Goal: Complete application form

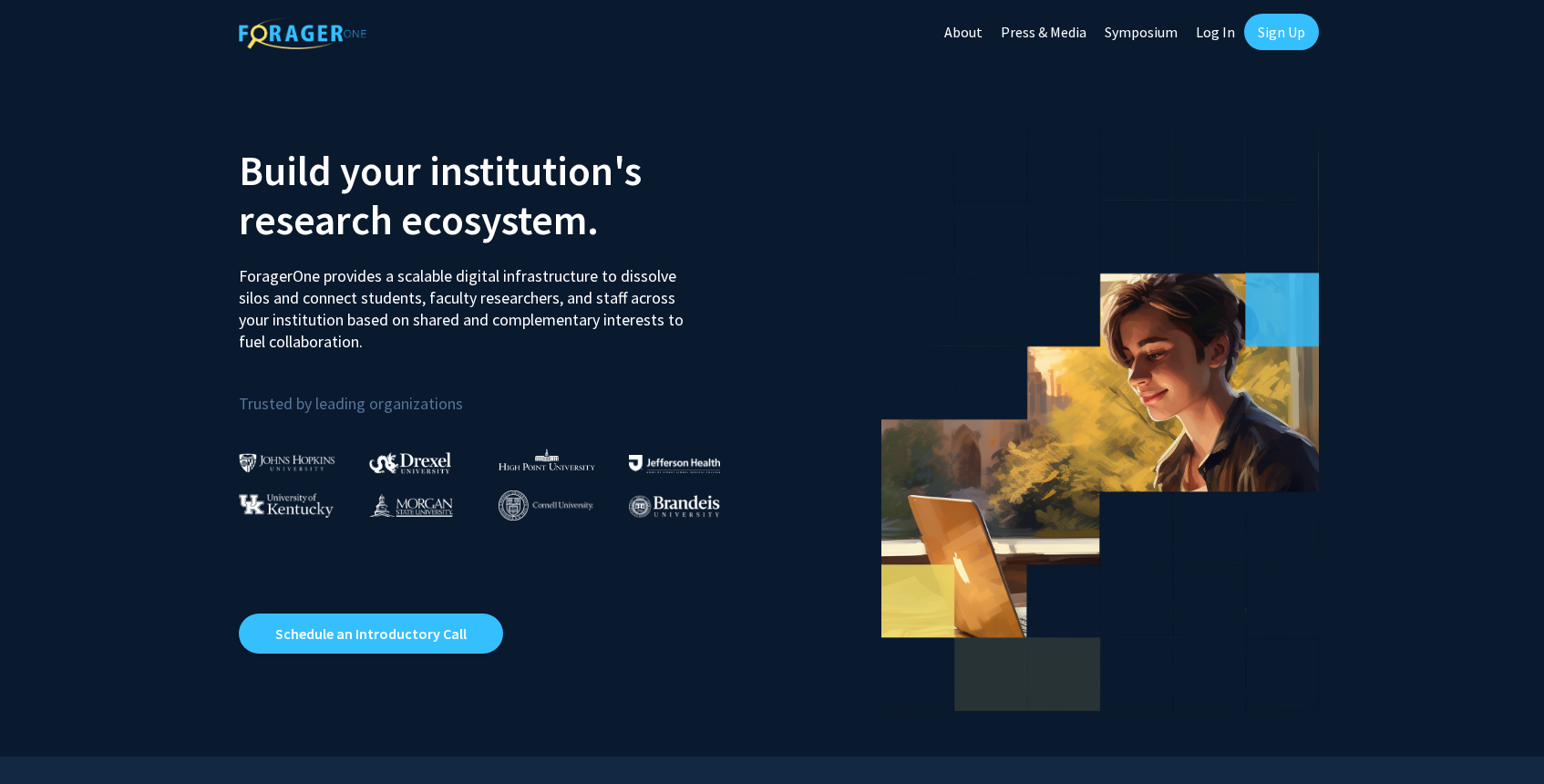
click at [1224, 29] on link "Log In" at bounding box center [1215, 31] width 57 height 64
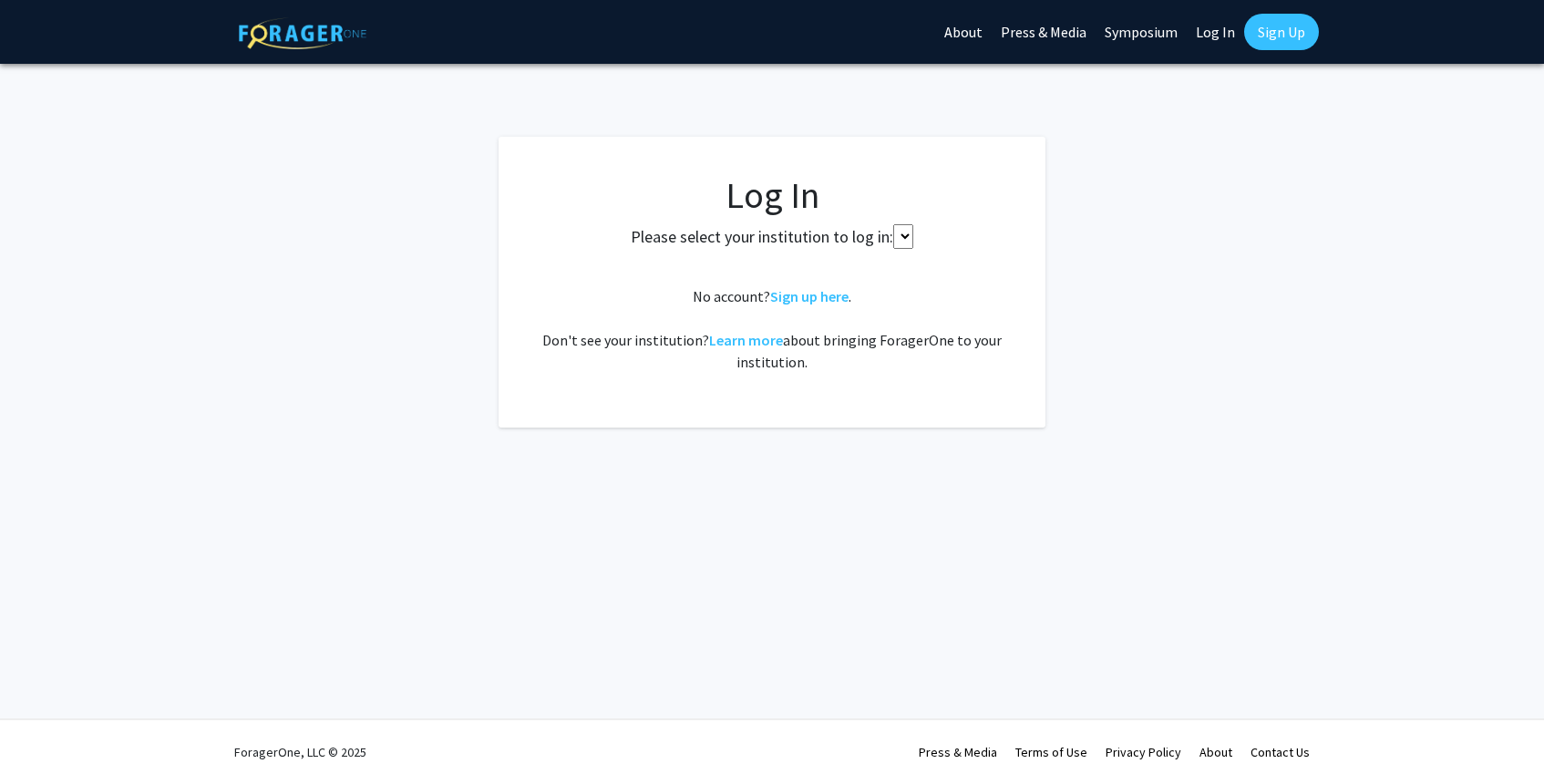
select select
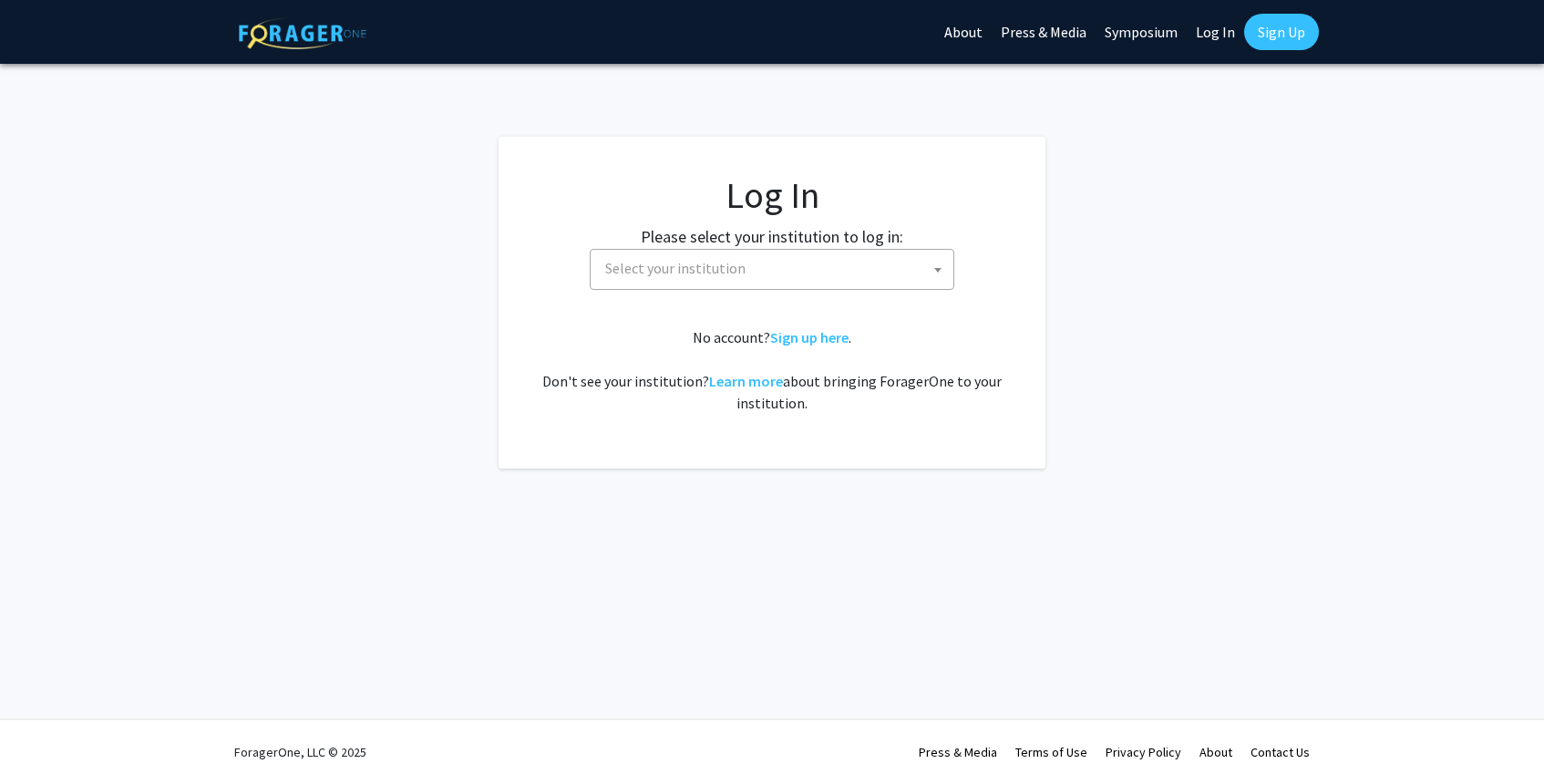
click at [737, 277] on span "Select your institution" at bounding box center [776, 268] width 356 height 37
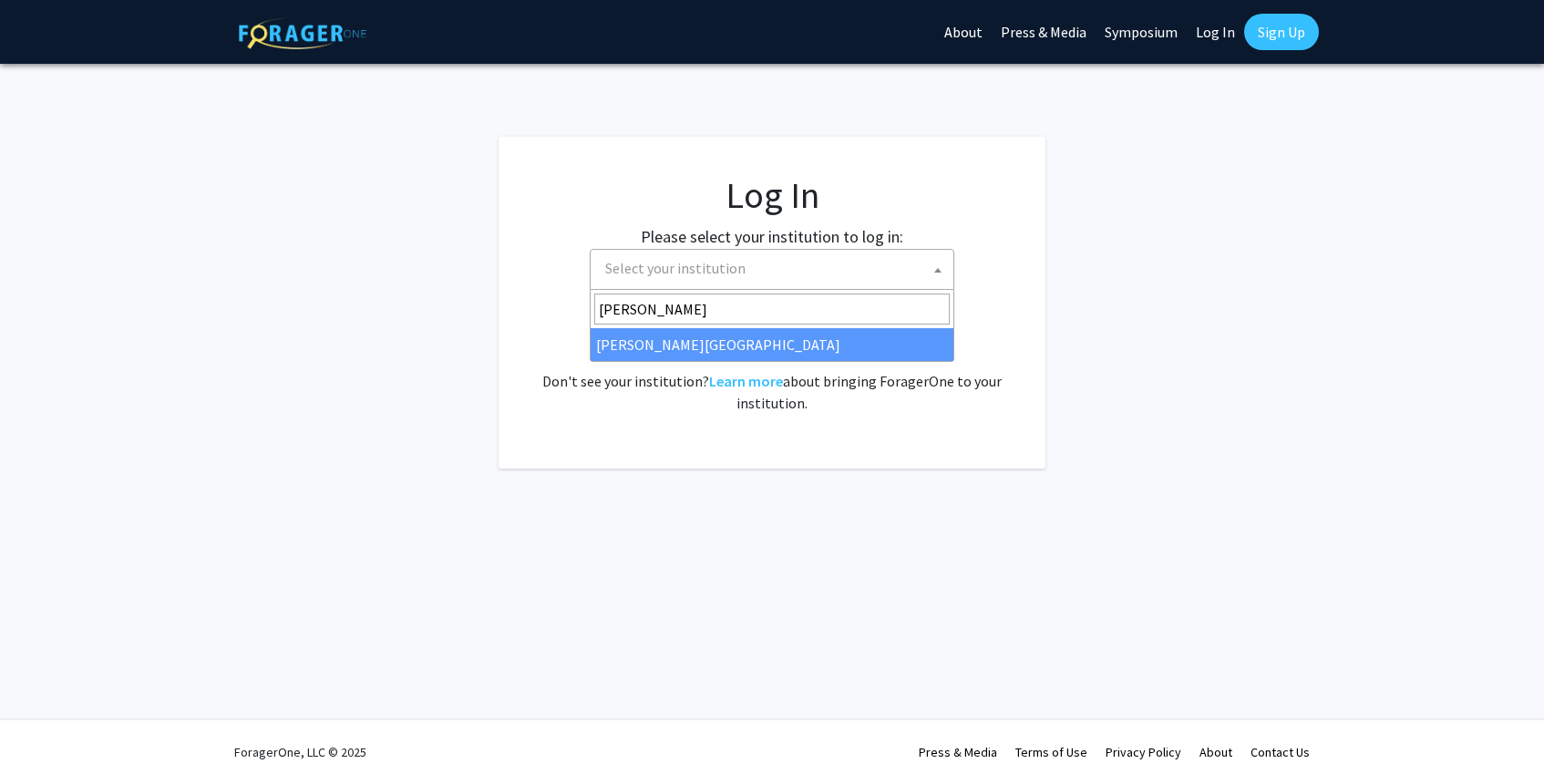
type input "[PERSON_NAME]"
select select "24"
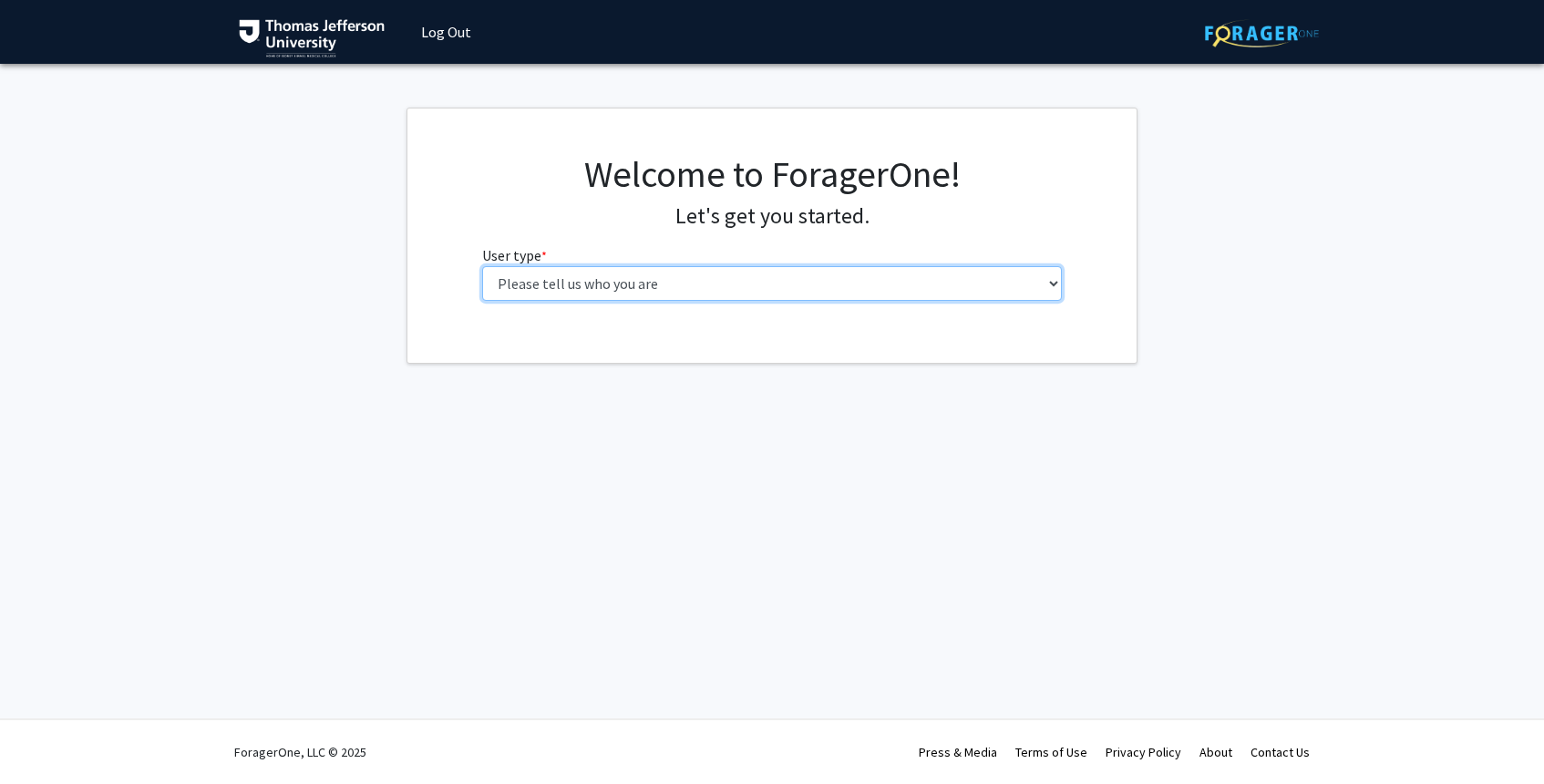
click at [801, 283] on select "Please tell us who you are Undergraduate Student Master's Student Doctoral Cand…" at bounding box center [772, 283] width 581 height 34
select select "3: doc"
click at [482, 266] on select "Please tell us who you are Undergraduate Student Master's Student Doctoral Cand…" at bounding box center [772, 283] width 581 height 34
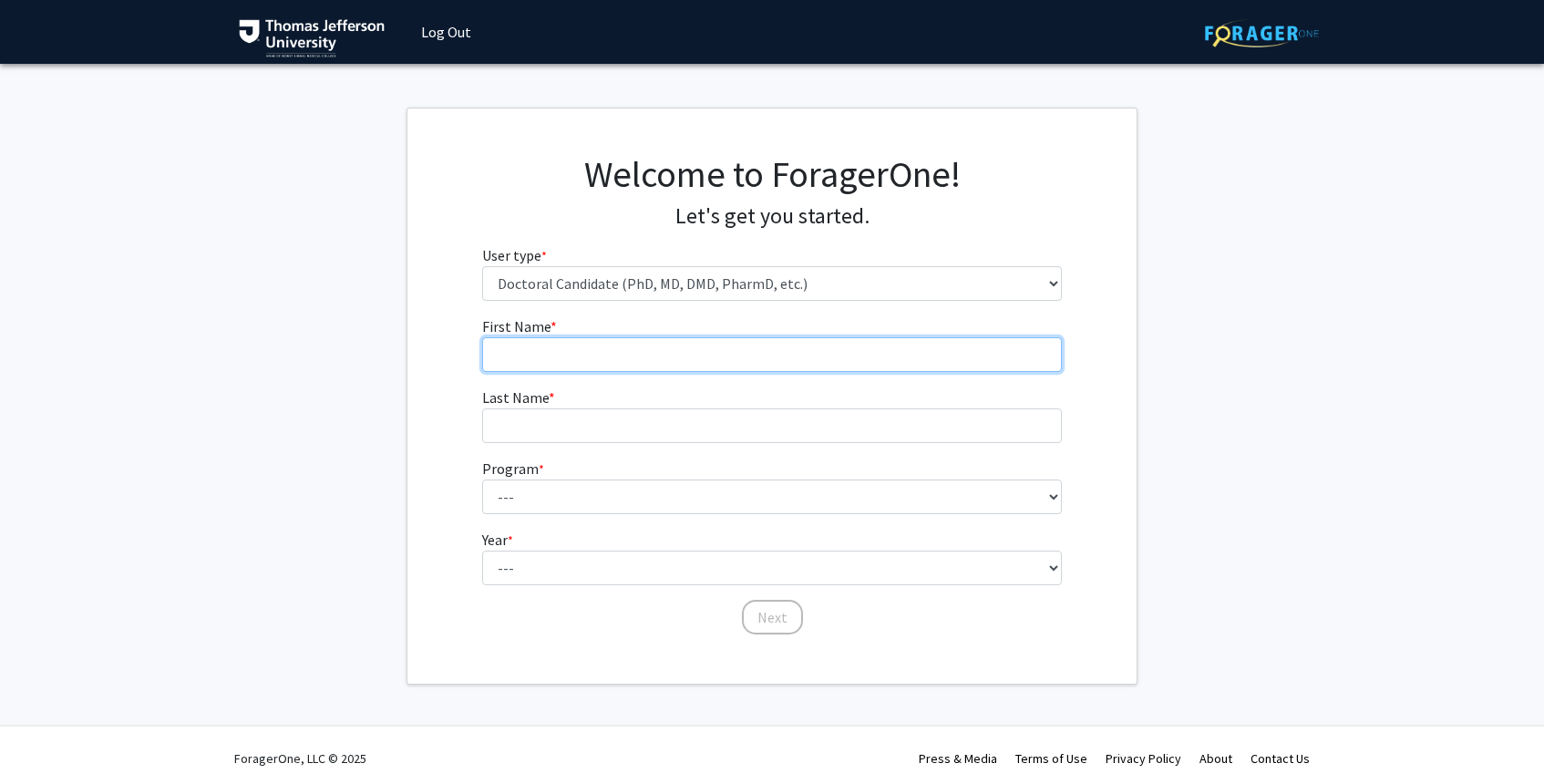
click at [653, 350] on input "First Name * required" at bounding box center [772, 354] width 581 height 34
type input "[PERSON_NAME]"
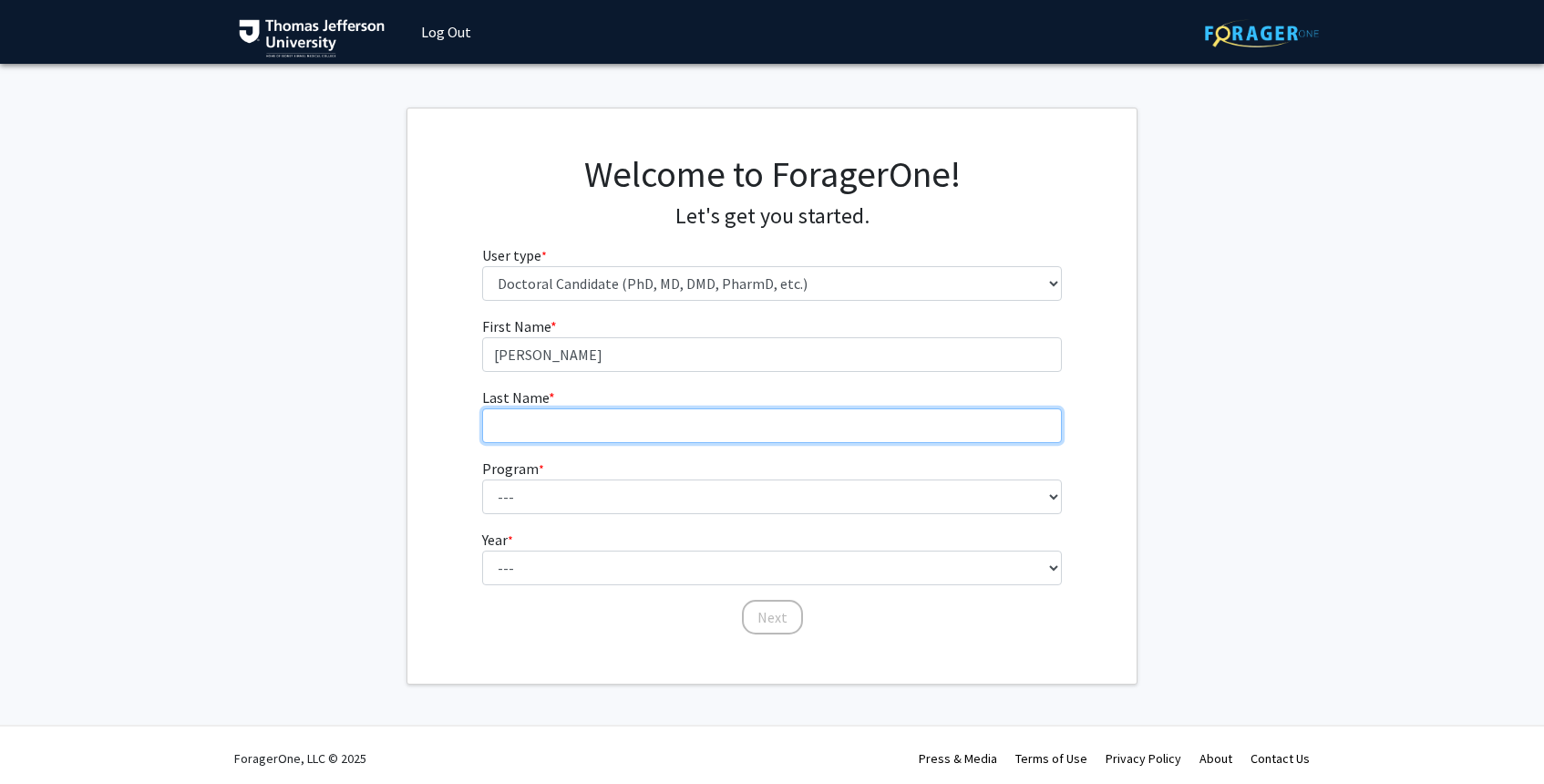
click at [566, 422] on input "Last Name * required" at bounding box center [772, 426] width 581 height 34
type input "[PERSON_NAME]"
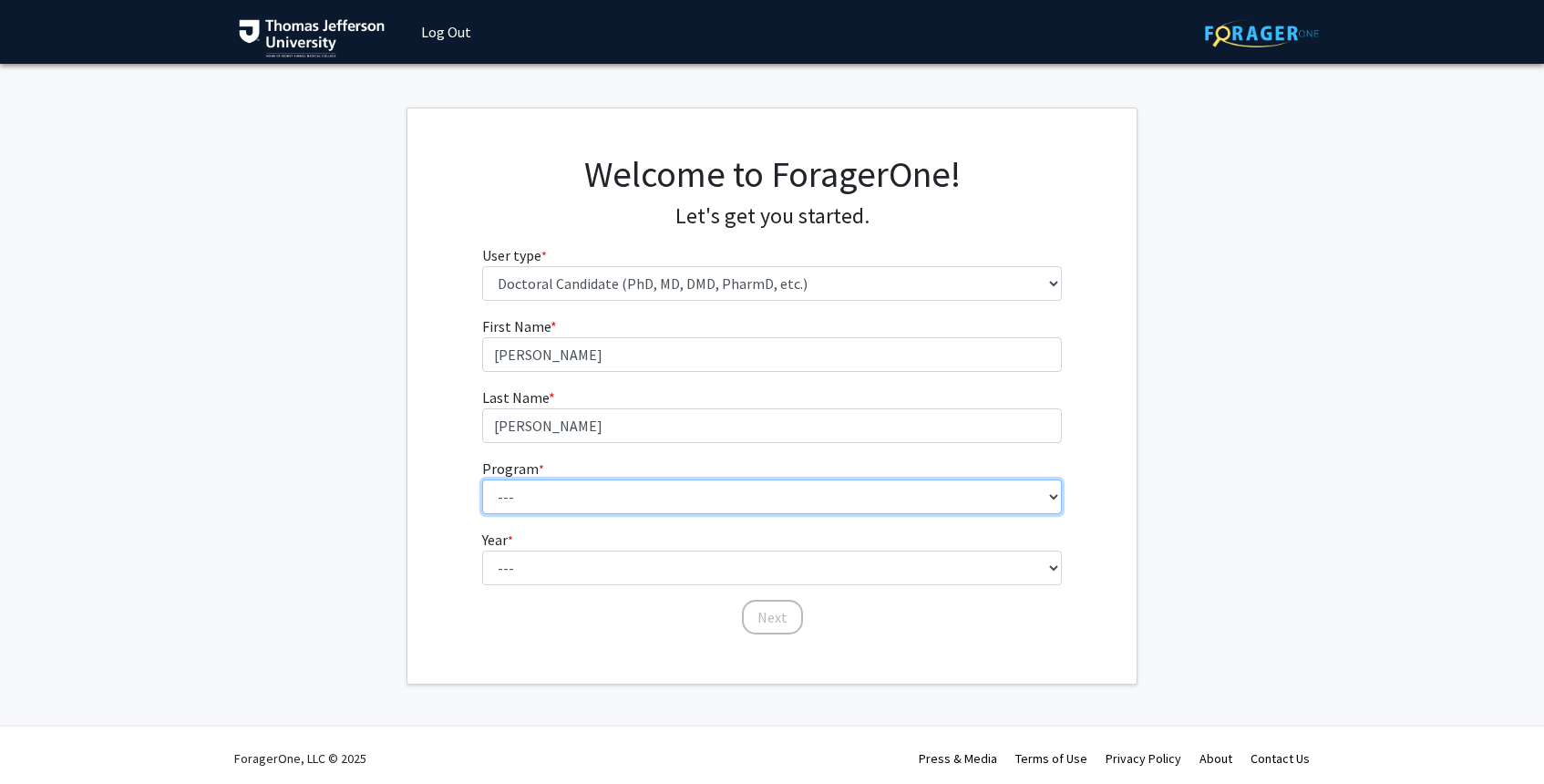
click at [540, 499] on select "--- Accelerated 3+3 BS in Health Sciences/Doctor of [MEDICAL_DATA] Accelerated …" at bounding box center [772, 496] width 581 height 34
select select "35: 815"
click at [482, 479] on select "--- Accelerated 3+3 BS in Health Sciences/Doctor of [MEDICAL_DATA] Accelerated …" at bounding box center [772, 496] width 581 height 34
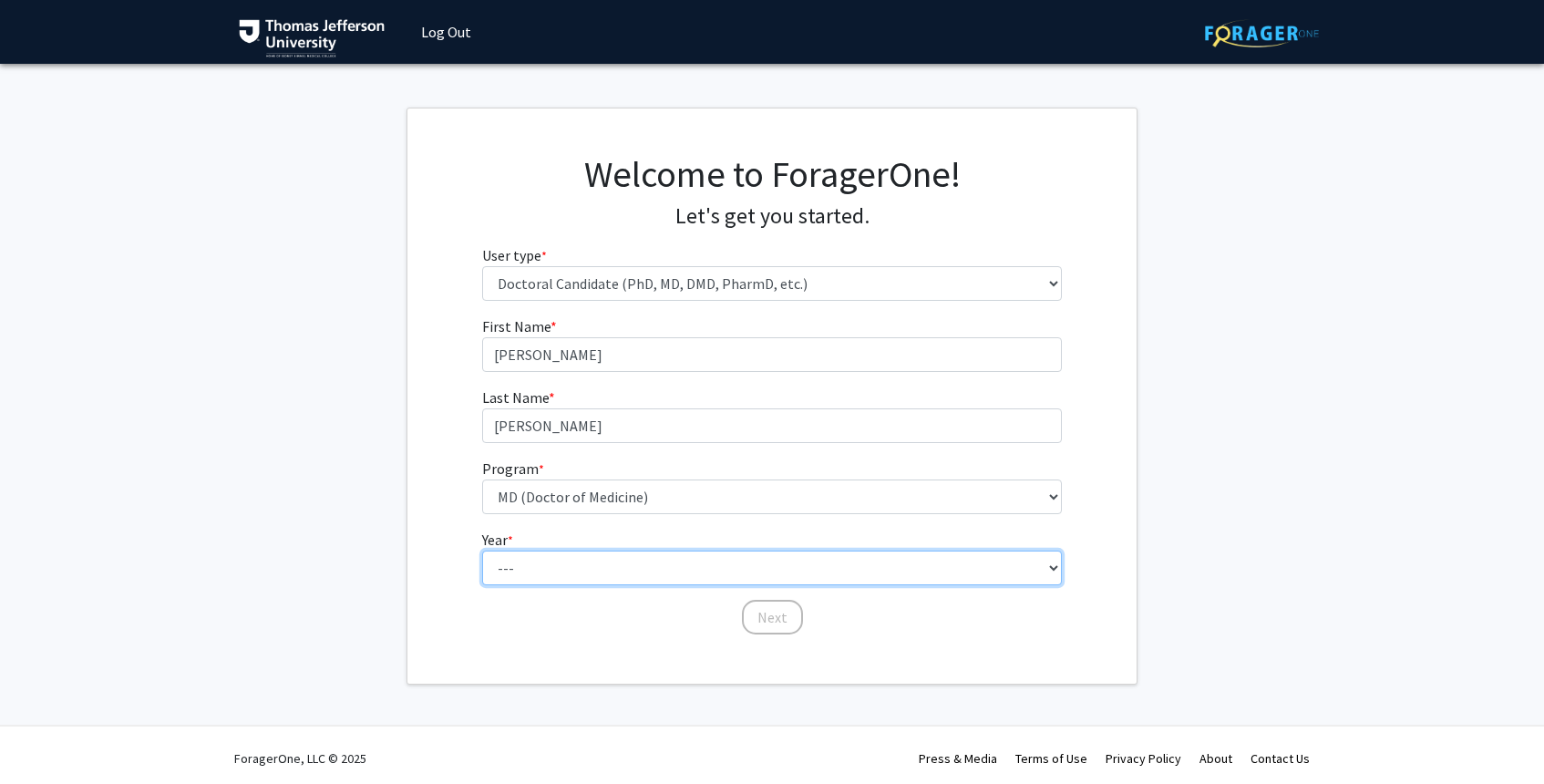
click at [590, 565] on select "--- First Year Second Year Third Year Fourth Year Fifth Year Sixth Year Seventh…" at bounding box center [772, 567] width 581 height 34
select select "1: first_year"
click at [482, 550] on select "--- First Year Second Year Third Year Fourth Year Fifth Year Sixth Year Seventh…" at bounding box center [772, 567] width 581 height 34
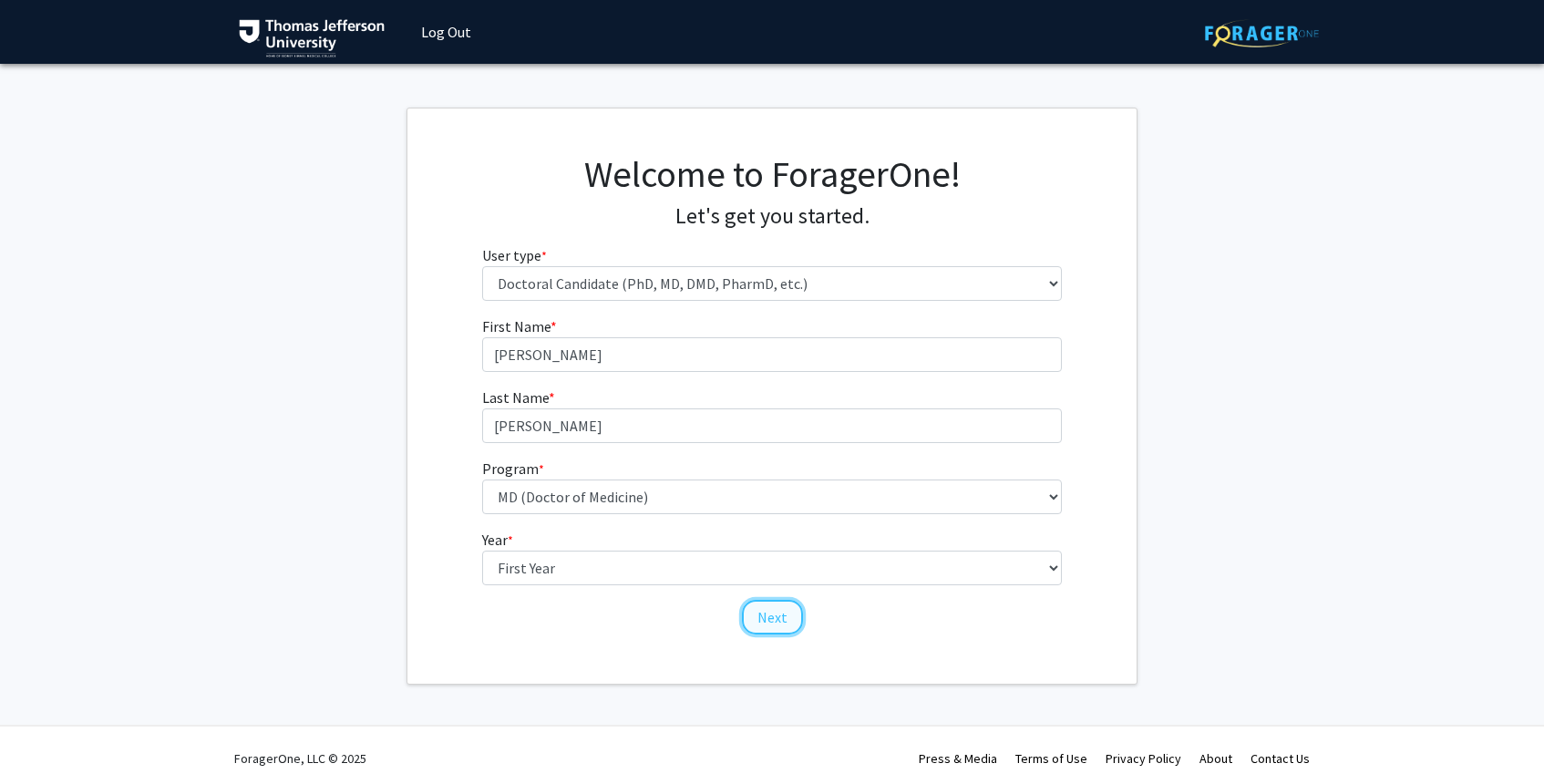
click at [777, 619] on button "Next" at bounding box center [773, 617] width 61 height 34
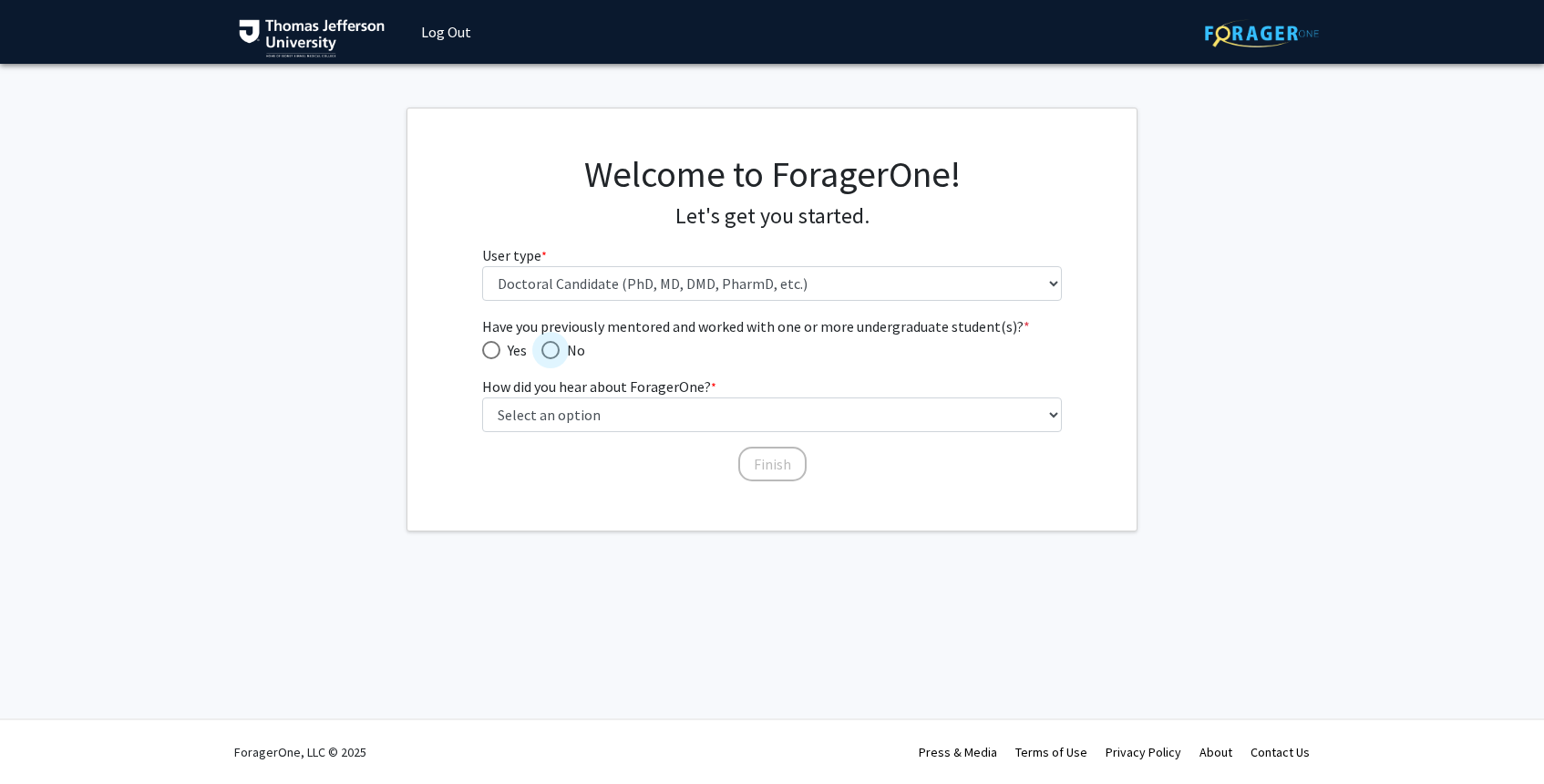
click at [556, 351] on span "Have you previously mentored and worked with one or more undergraduate student(…" at bounding box center [550, 350] width 18 height 18
click at [556, 351] on input "No" at bounding box center [550, 350] width 18 height 18
radio input "true"
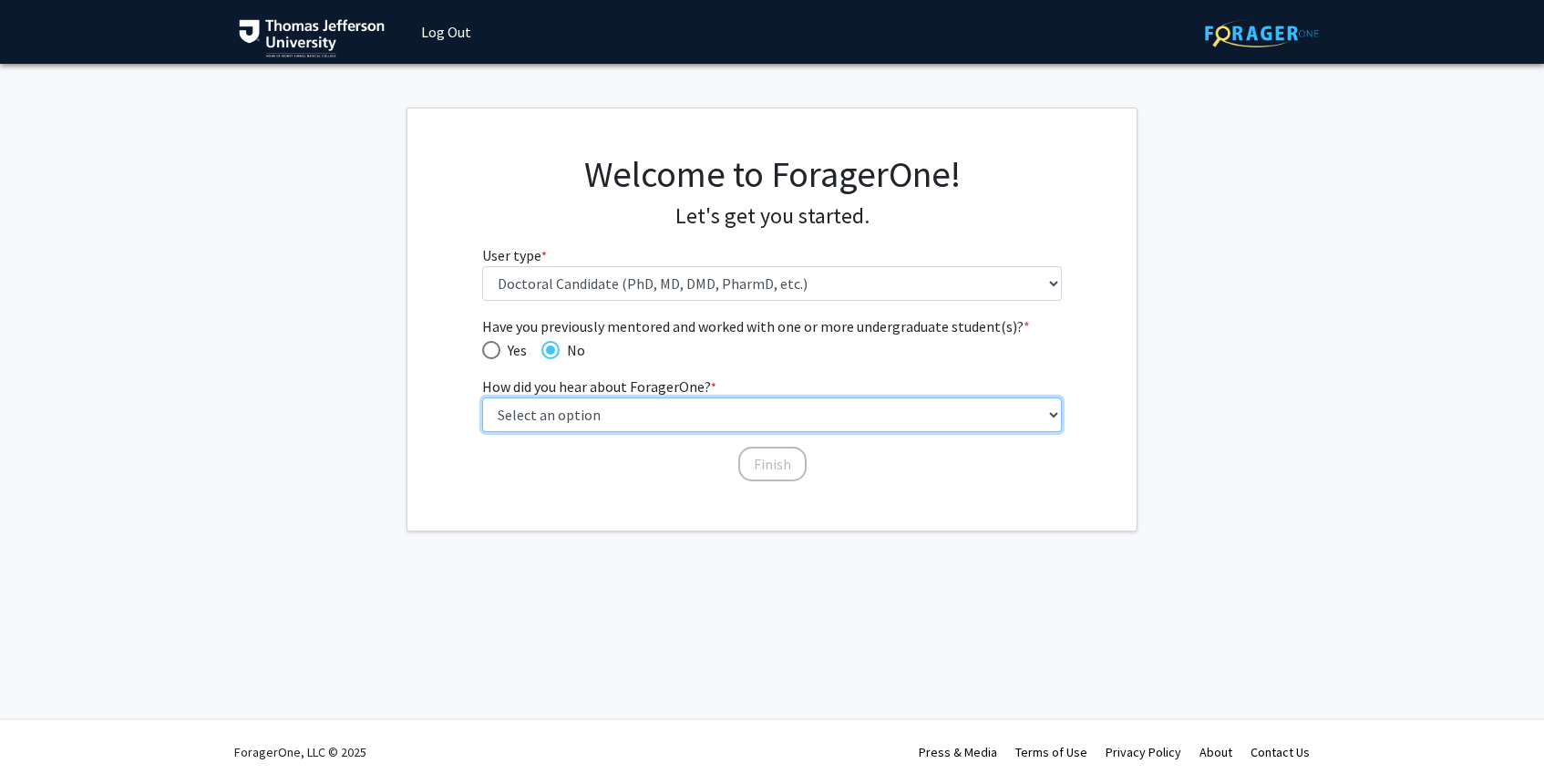
click at [606, 427] on select "Select an option Peer/student recommendation Faculty/staff recommendation Unive…" at bounding box center [772, 414] width 581 height 34
select select "2: faculty_recommendation"
click at [482, 397] on select "Select an option Peer/student recommendation Faculty/staff recommendation Unive…" at bounding box center [772, 414] width 581 height 34
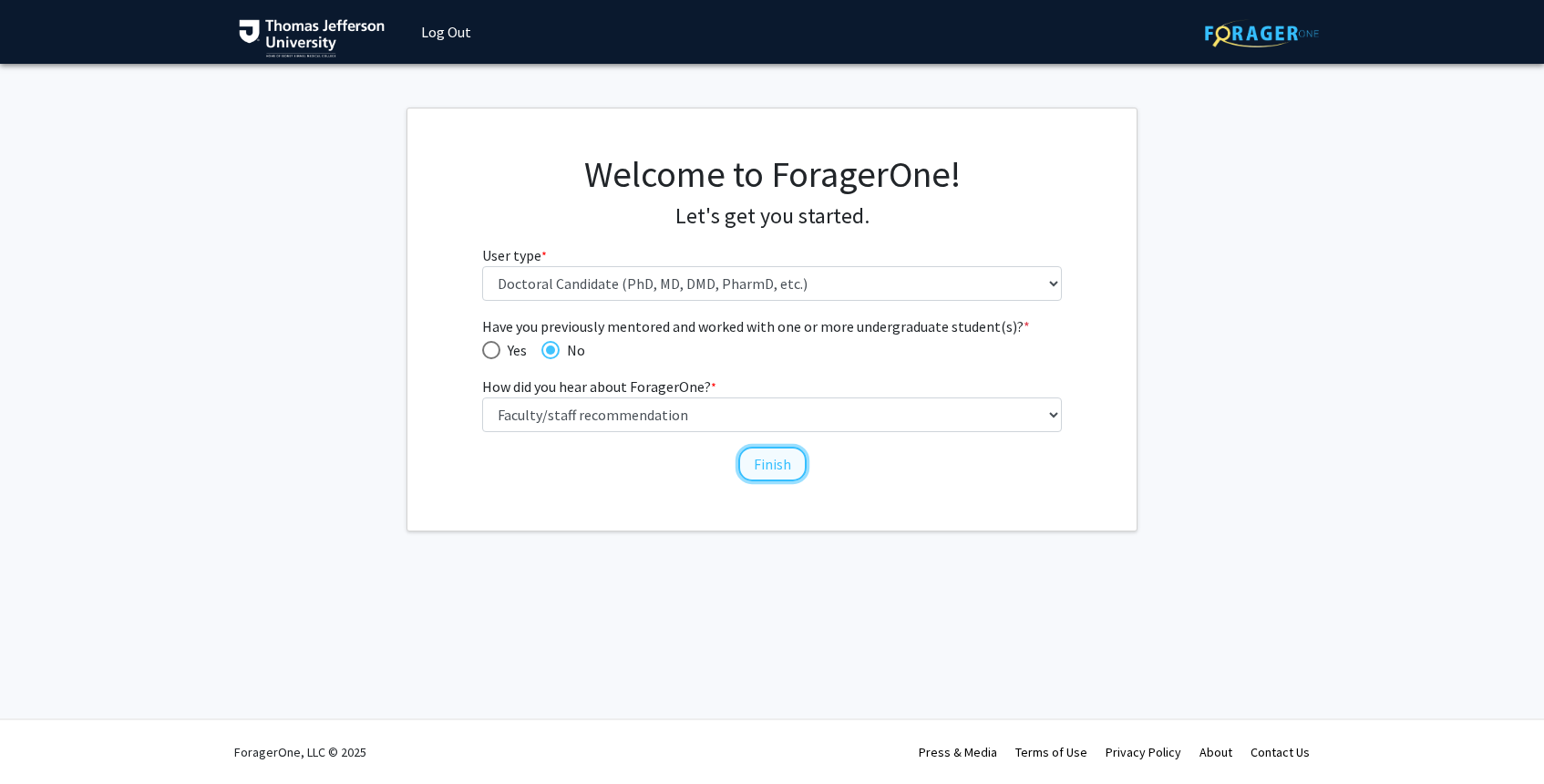
click at [779, 469] on button "Finish" at bounding box center [773, 464] width 68 height 34
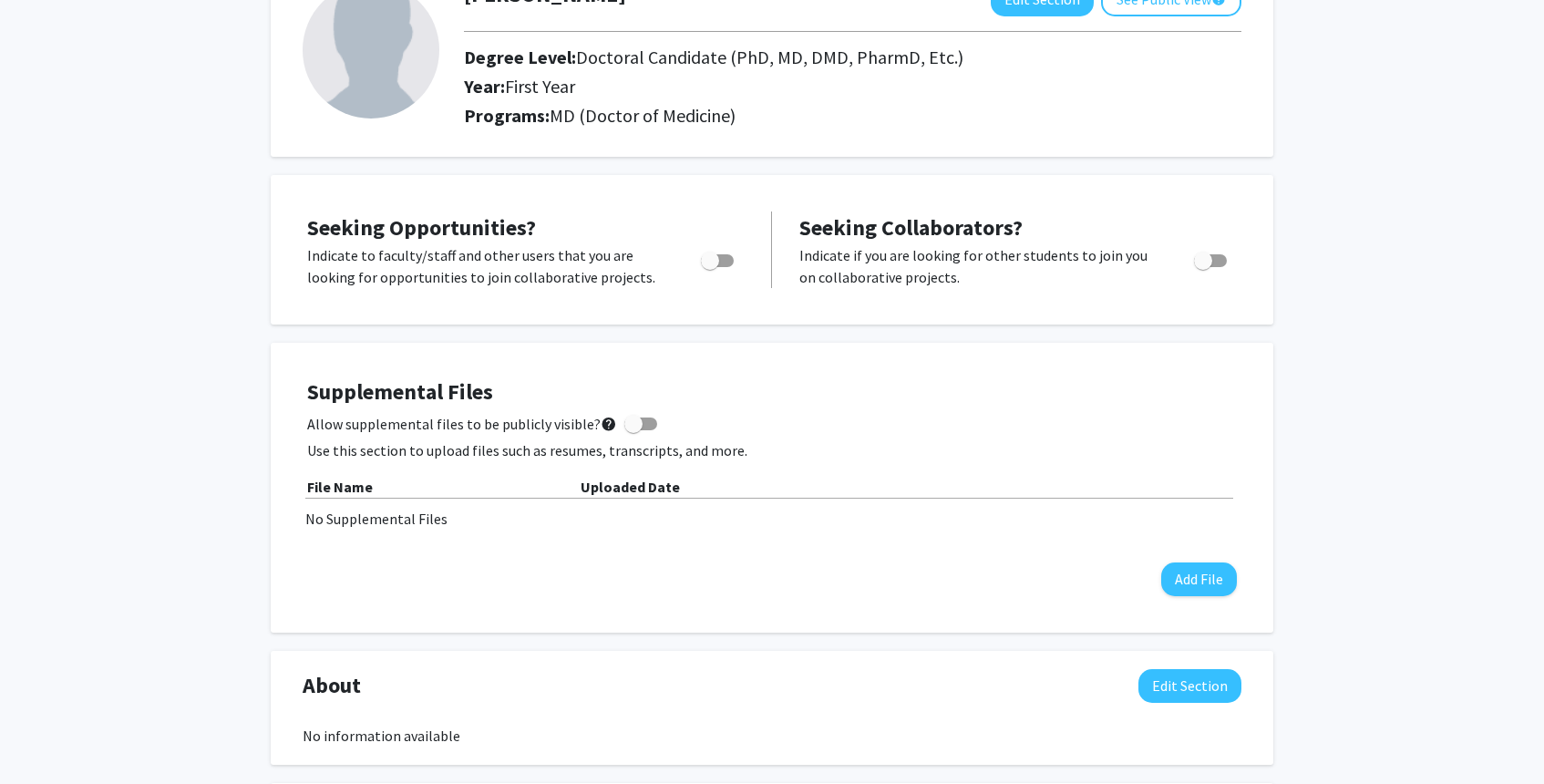
scroll to position [142, 0]
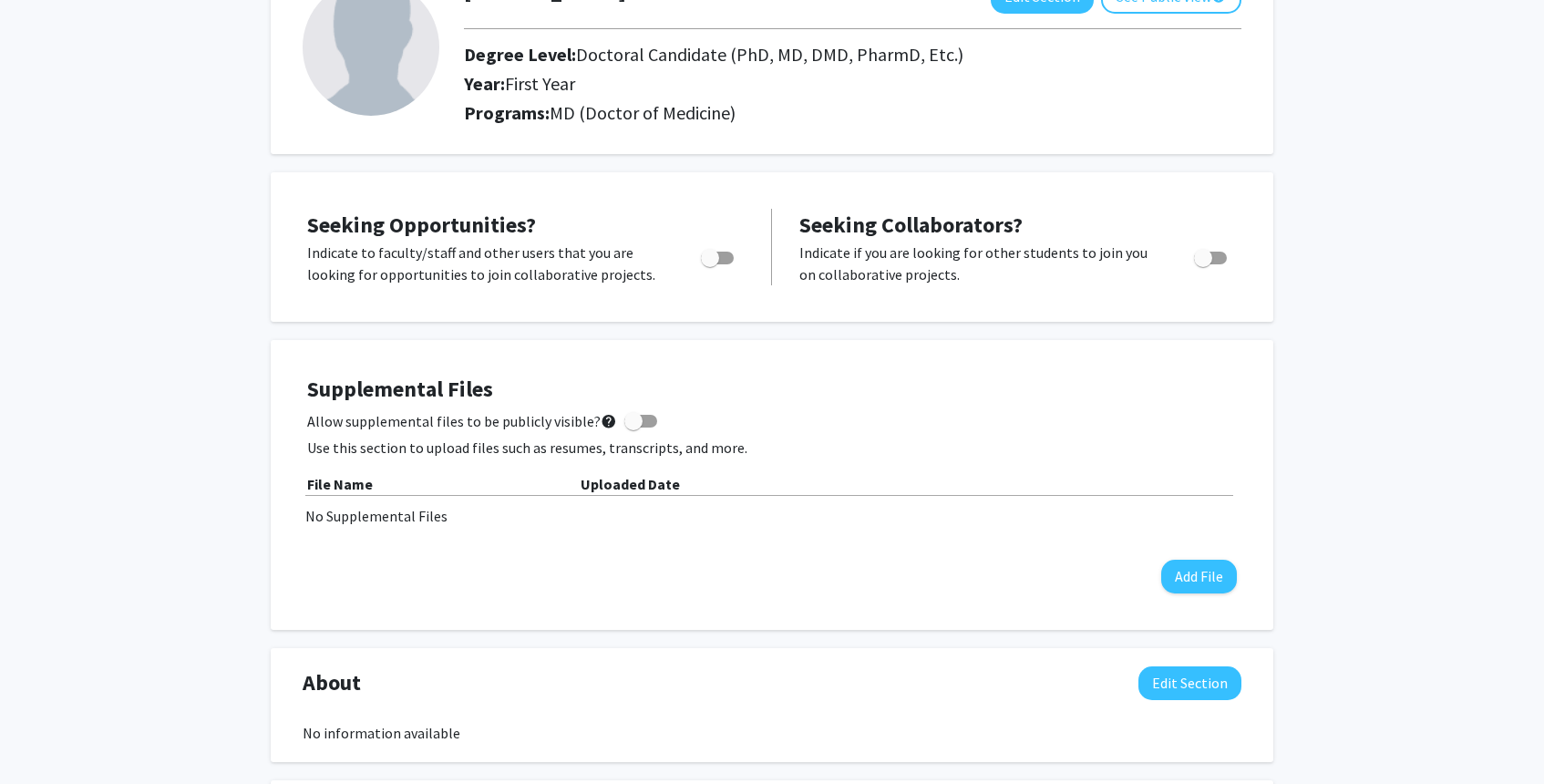
click at [713, 255] on span "Toggle" at bounding box center [709, 258] width 18 height 18
click at [710, 264] on input "Are you actively seeking opportunities?" at bounding box center [709, 264] width 1 height 1
checkbox input "true"
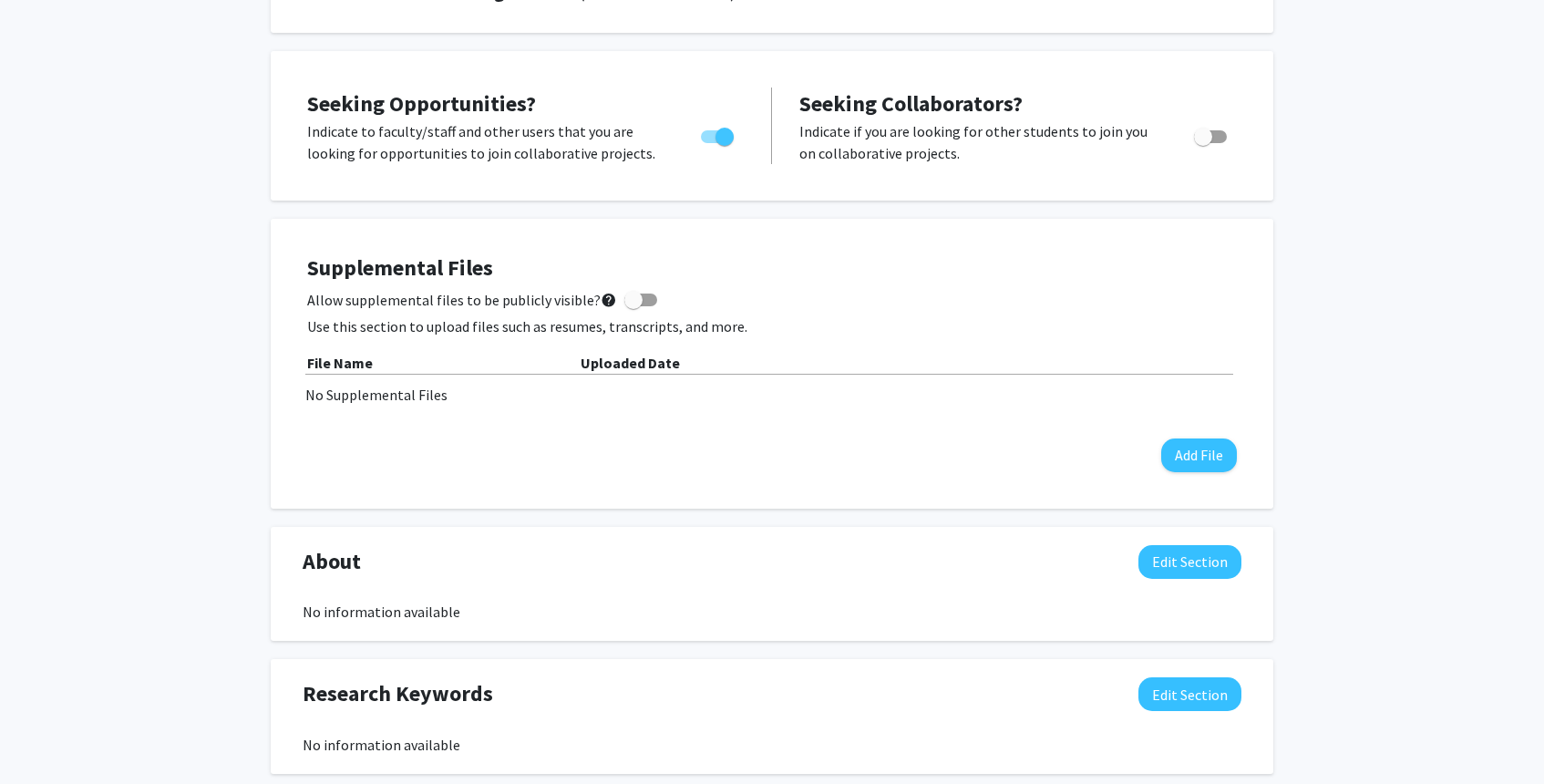
scroll to position [265, 0]
